Goal: Task Accomplishment & Management: Manage account settings

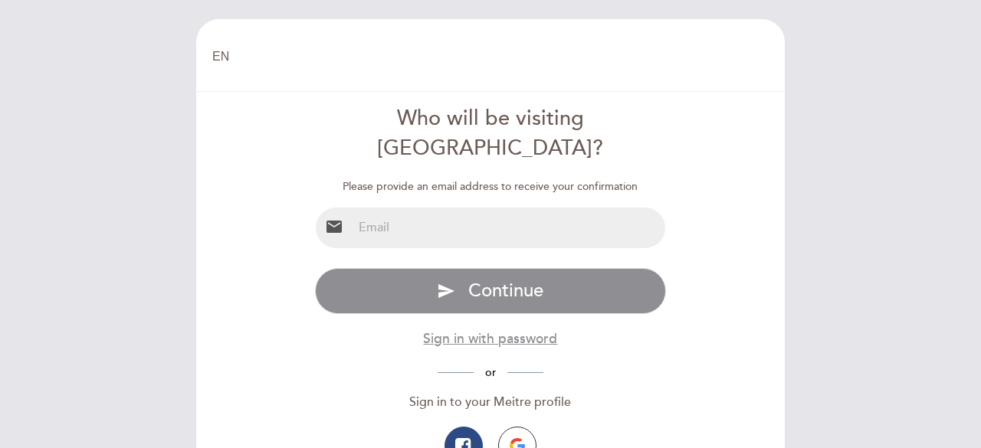
click at [584, 208] on input "email" at bounding box center [508, 228] width 313 height 41
type input "[EMAIL_ADDRESS][DOMAIN_NAME]"
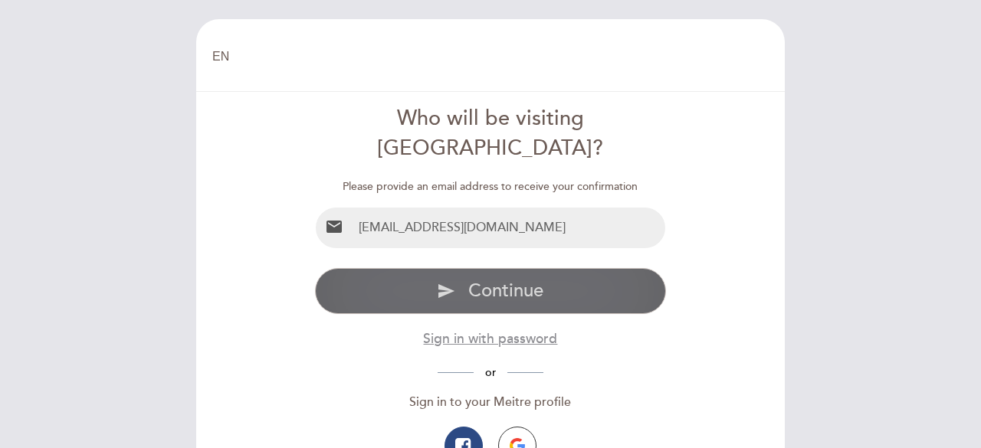
click at [552, 268] on button "send Continue" at bounding box center [491, 291] width 352 height 46
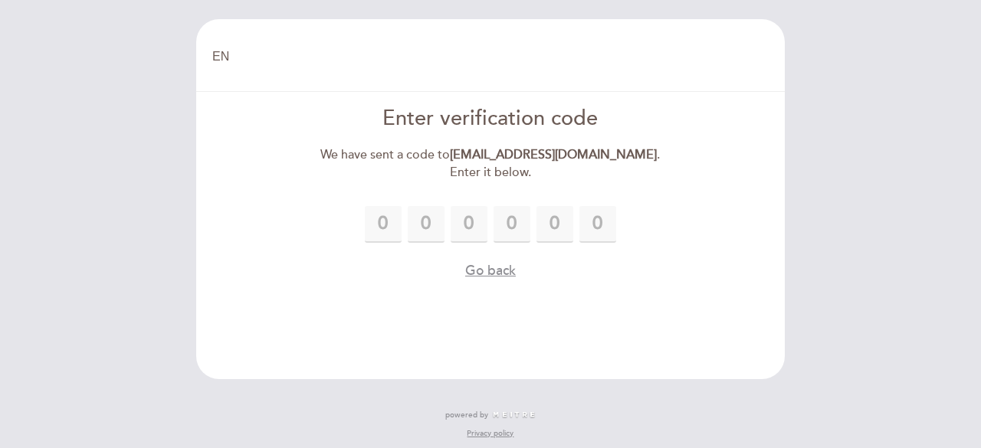
type input "5"
type input "1"
type input "8"
type input "7"
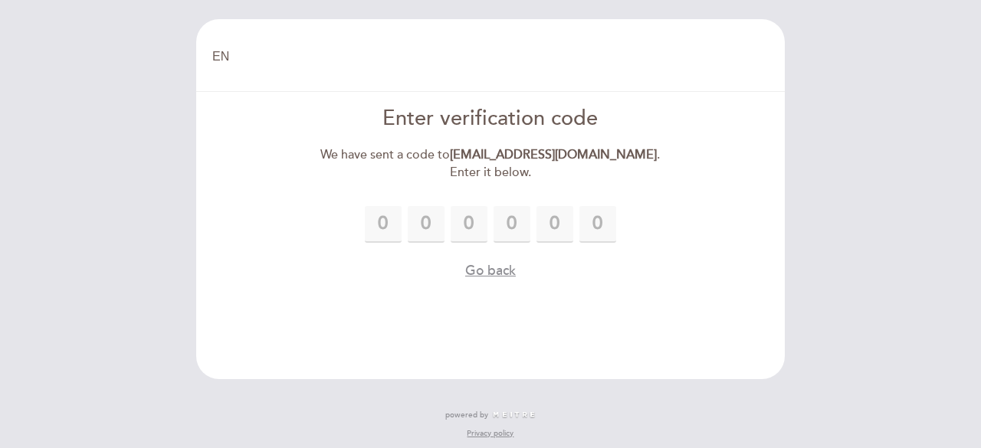
type input "2"
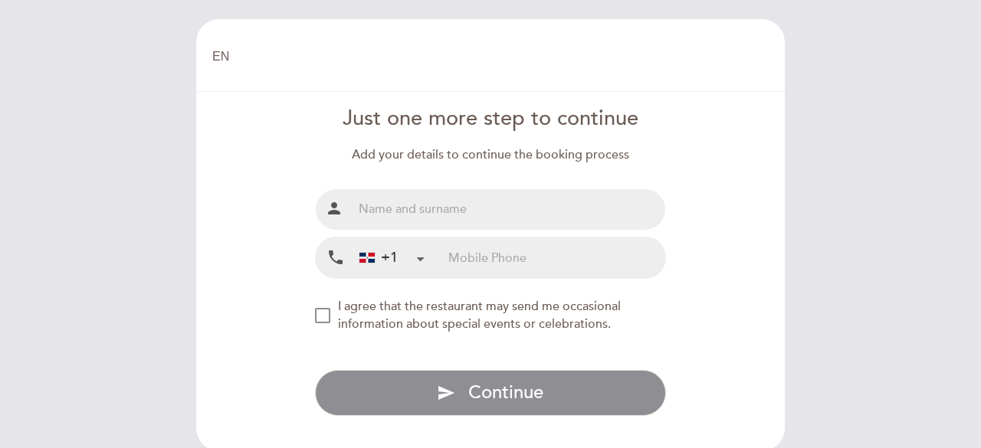
click at [503, 209] on input "text" at bounding box center [508, 209] width 313 height 41
type input "[PERSON_NAME] [PERSON_NAME] Angeles"
drag, startPoint x: 557, startPoint y: 211, endPoint x: 448, endPoint y: 210, distance: 108.8
click at [448, 210] on input "[PERSON_NAME] [PERSON_NAME] Angeles" at bounding box center [508, 209] width 313 height 41
click at [469, 248] on input "tel" at bounding box center [556, 257] width 217 height 41
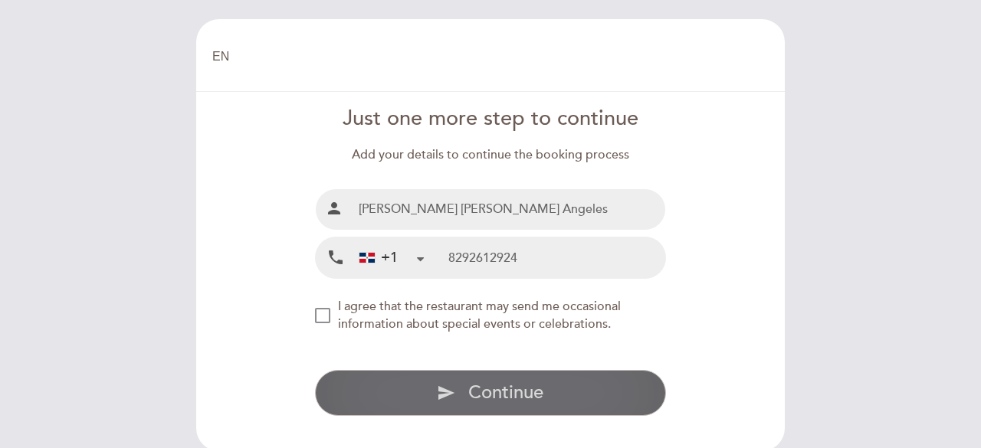
type input "8292612924"
click at [424, 376] on button "send Continue" at bounding box center [491, 393] width 352 height 46
